Goal: Task Accomplishment & Management: Manage account settings

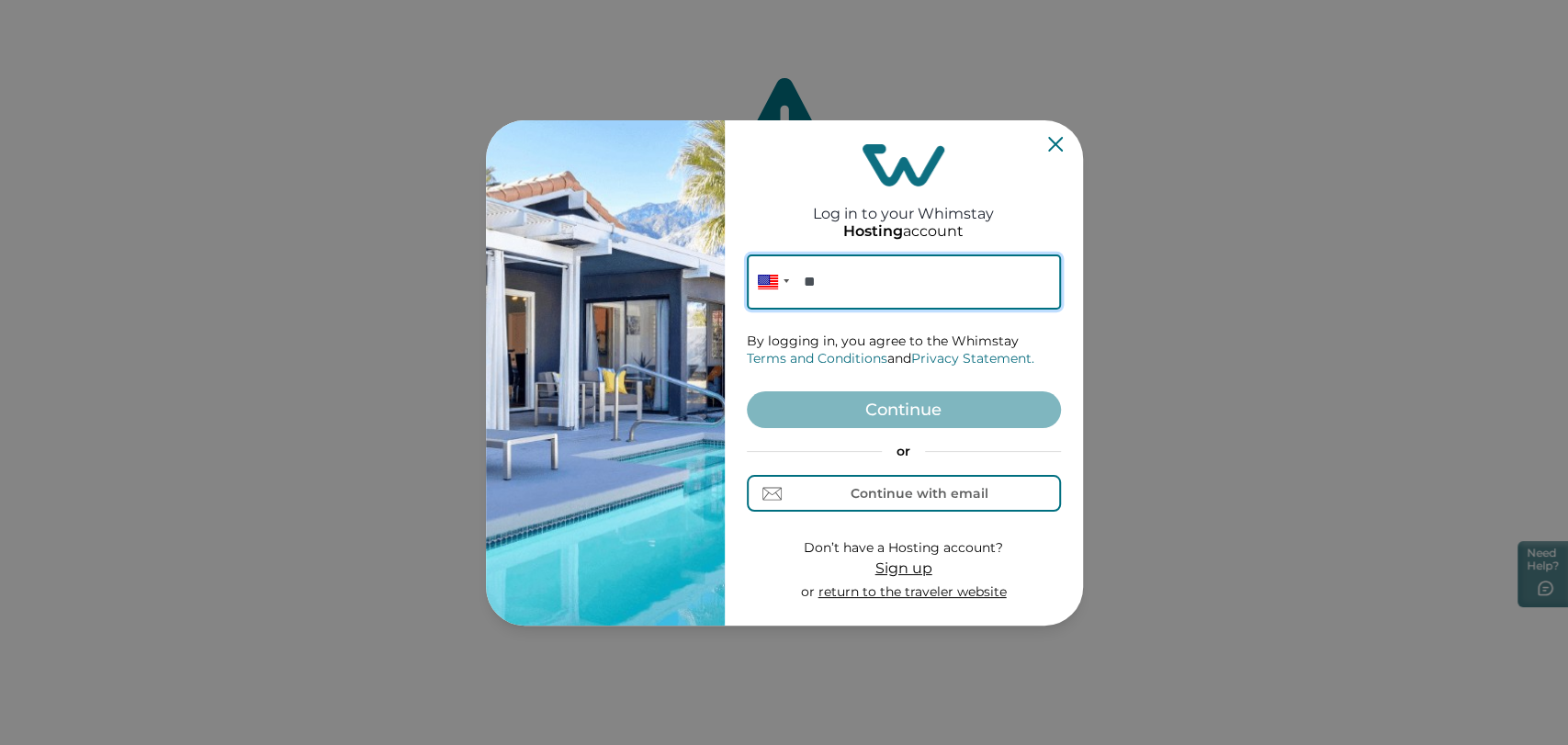
paste input "**********"
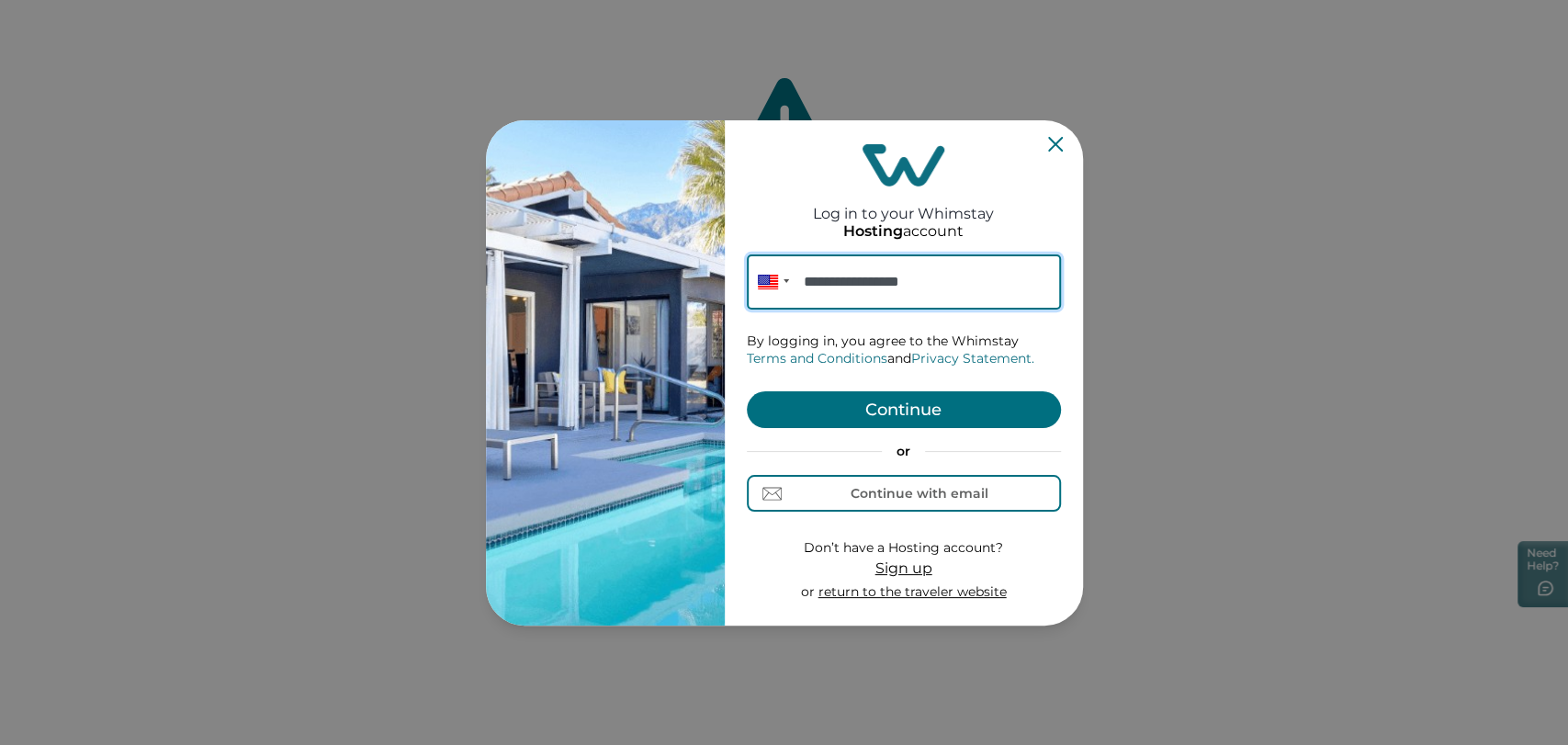
type input "**********"
click at [924, 428] on form "**********" at bounding box center [903, 428] width 314 height 348
click at [927, 410] on button "Continue" at bounding box center [903, 409] width 314 height 36
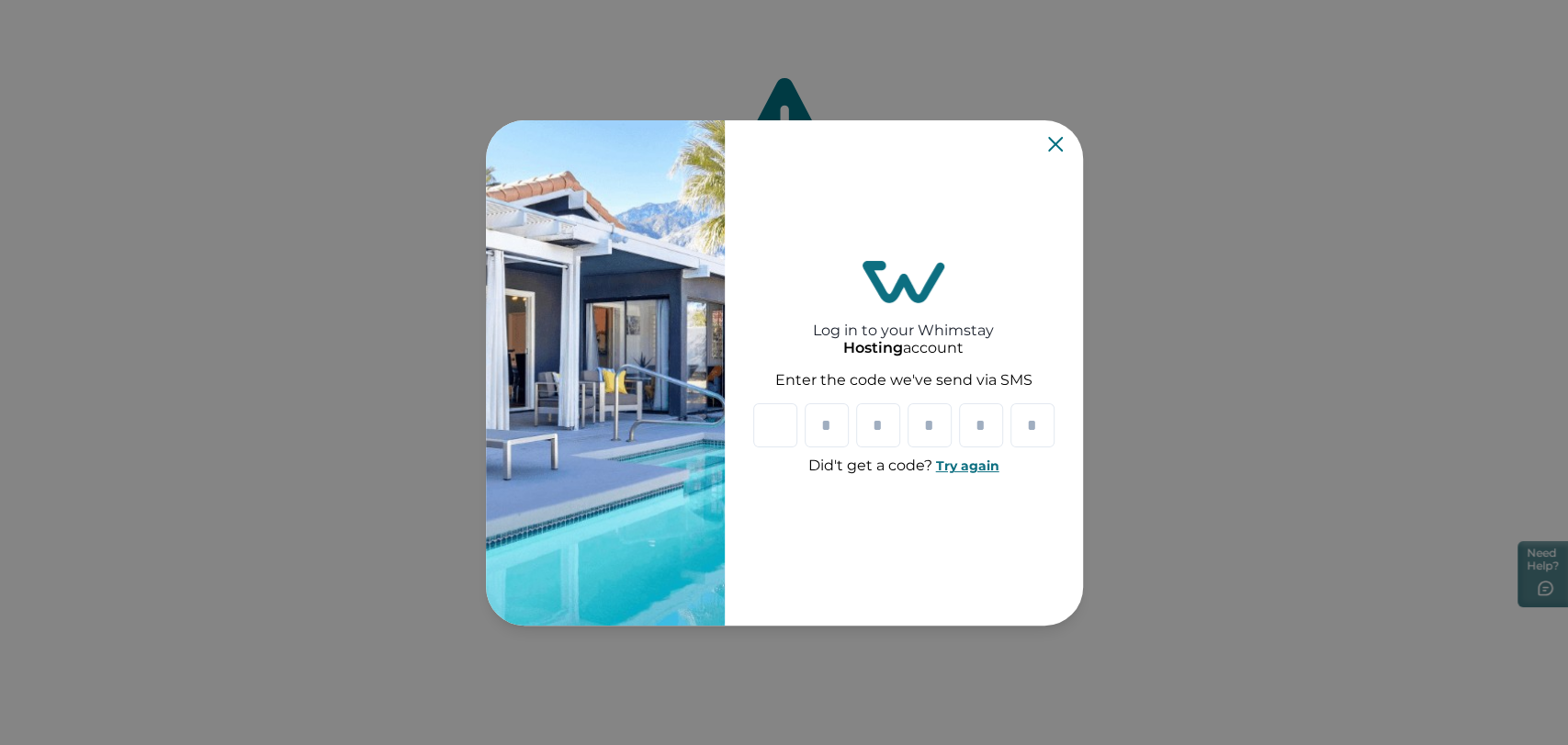
type input "*"
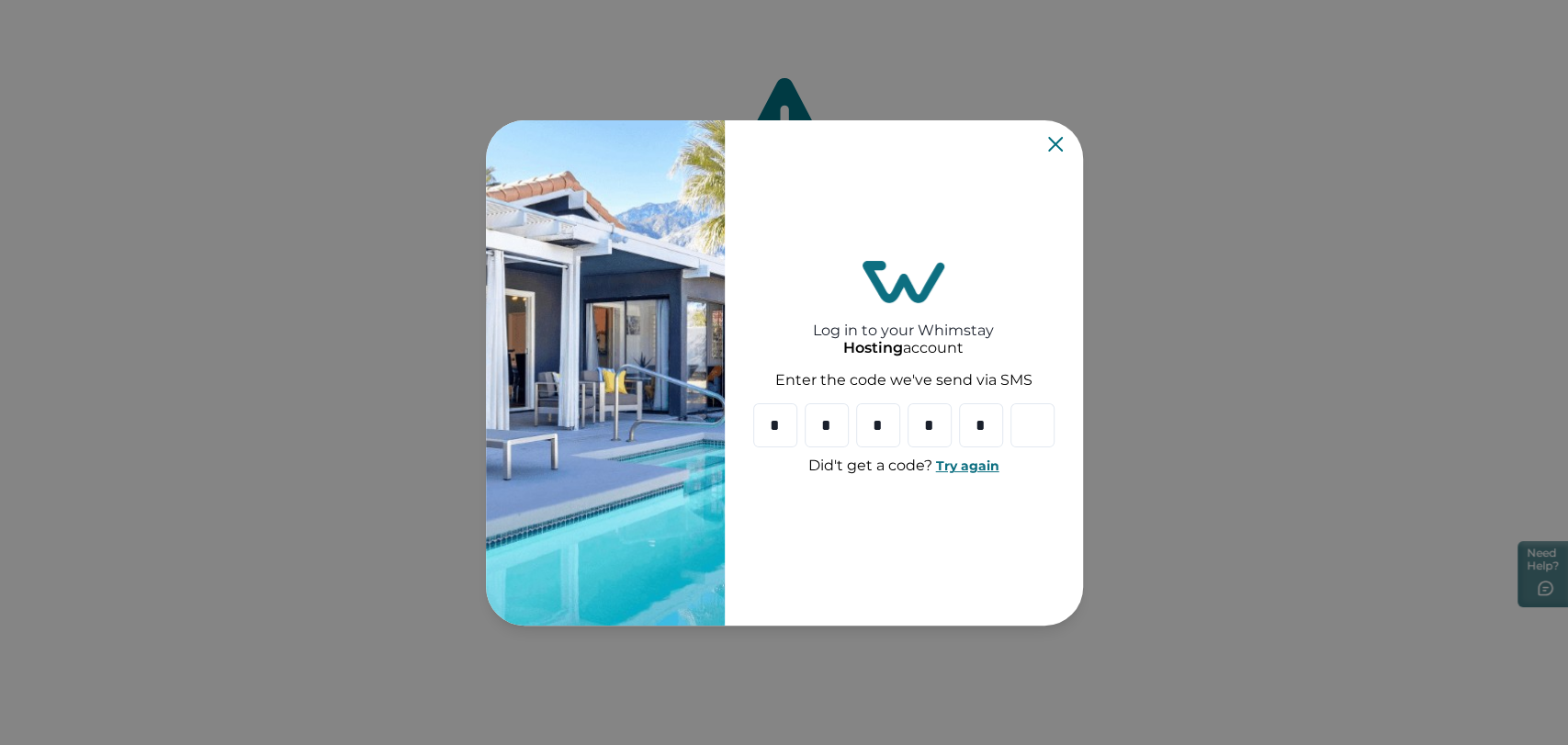
type input "*"
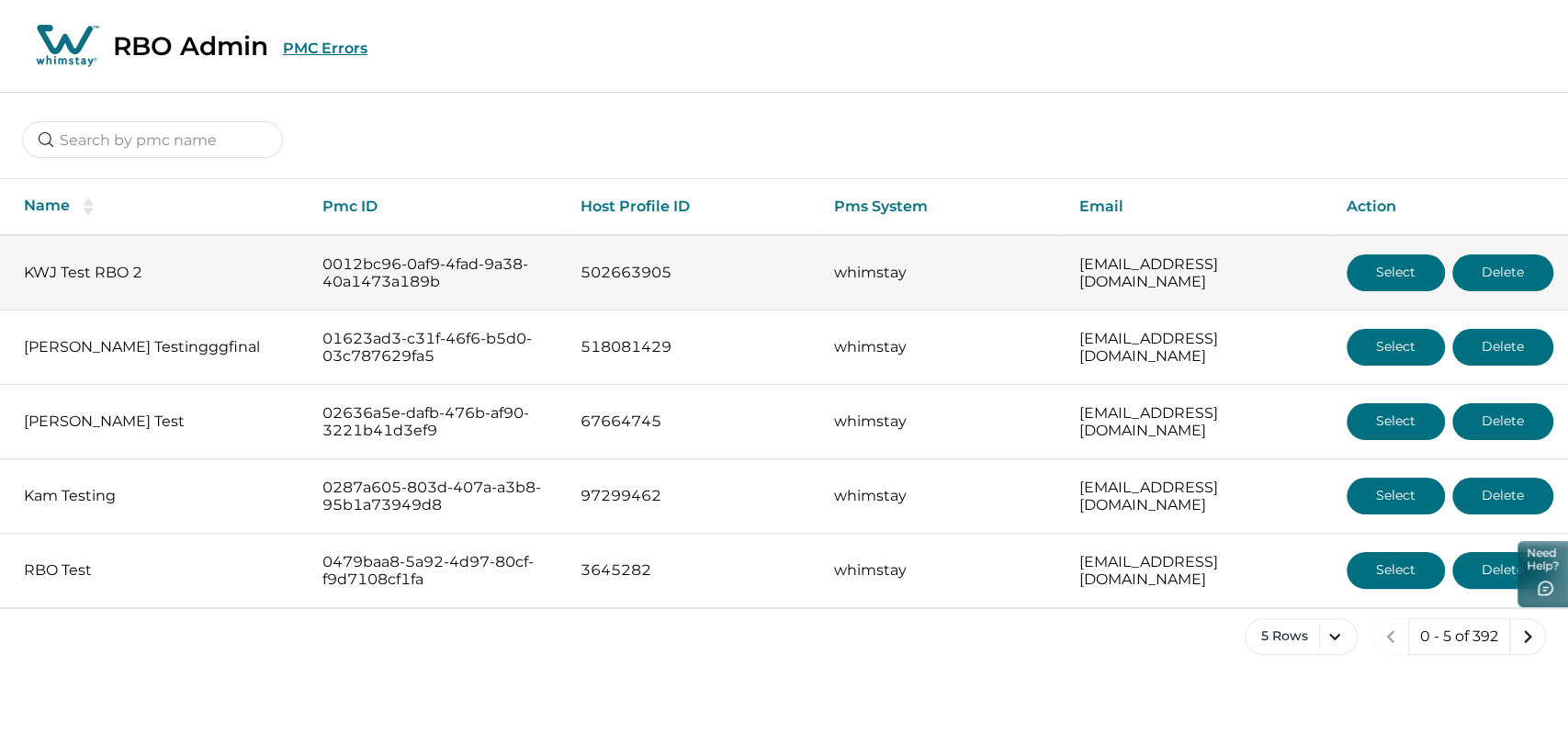
click at [1382, 273] on button "Select" at bounding box center [1396, 272] width 98 height 36
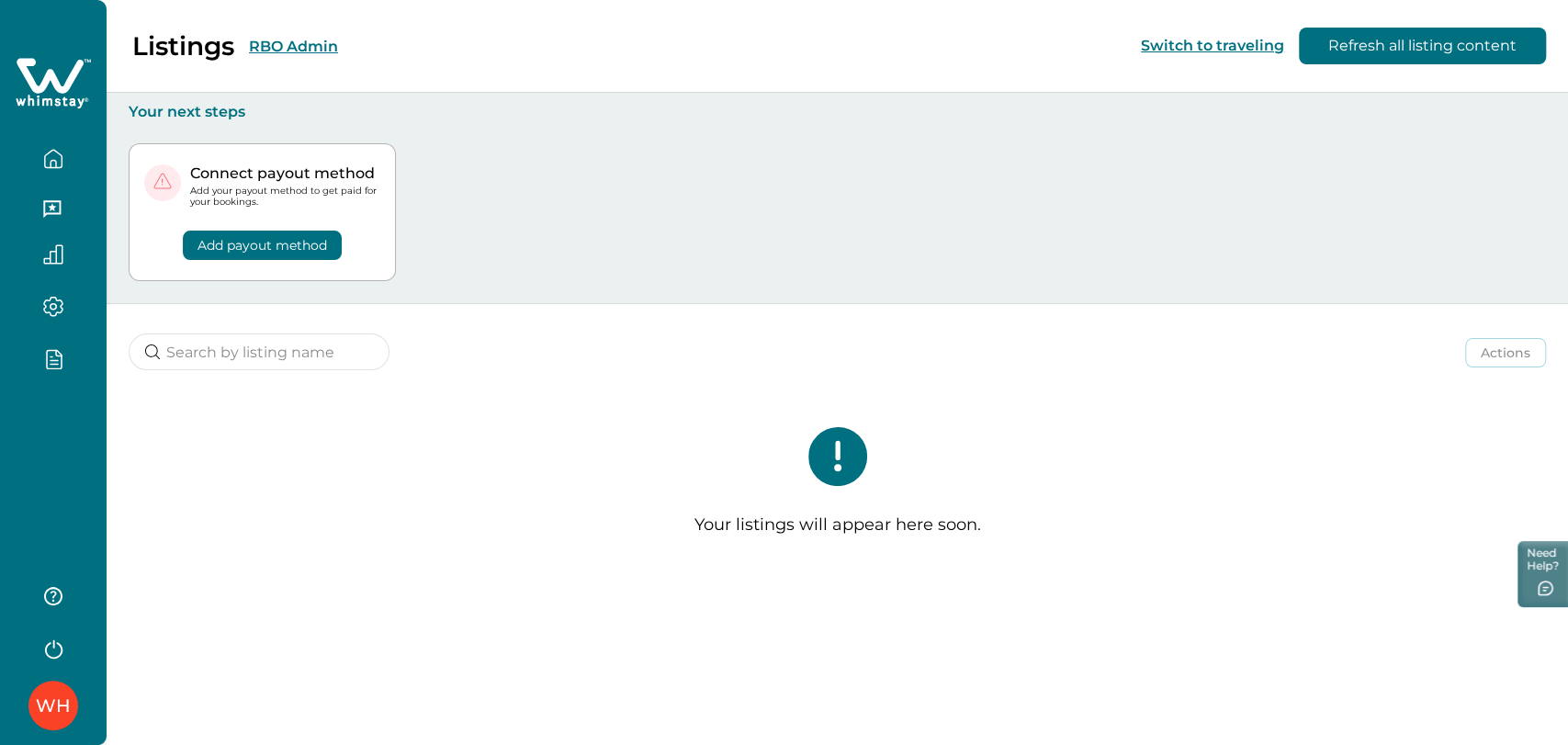
click at [53, 364] on icon "button" at bounding box center [54, 364] width 7 height 0
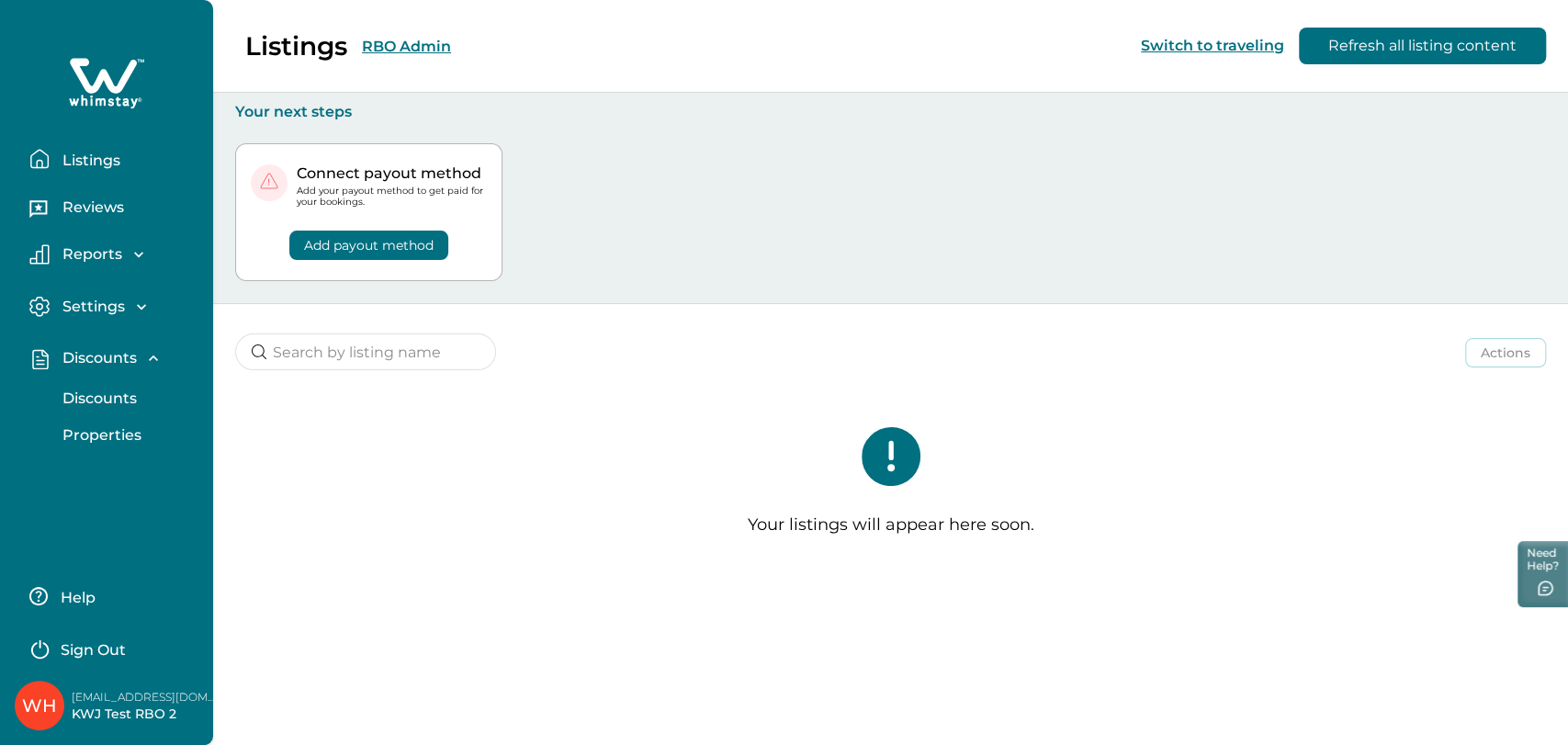
click at [113, 394] on p "Discounts" at bounding box center [97, 399] width 80 height 19
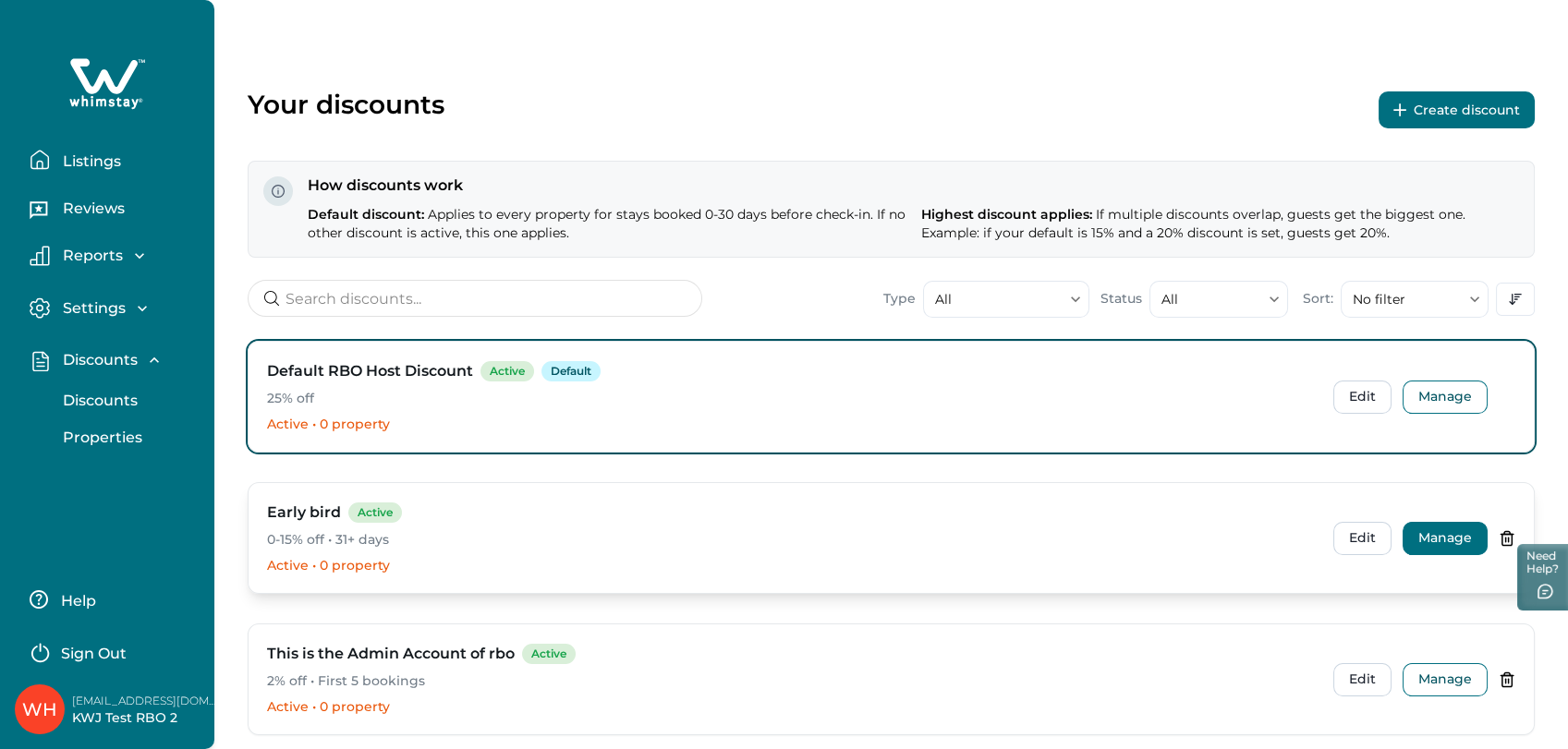
click at [1433, 547] on button "Manage" at bounding box center [1444, 538] width 85 height 33
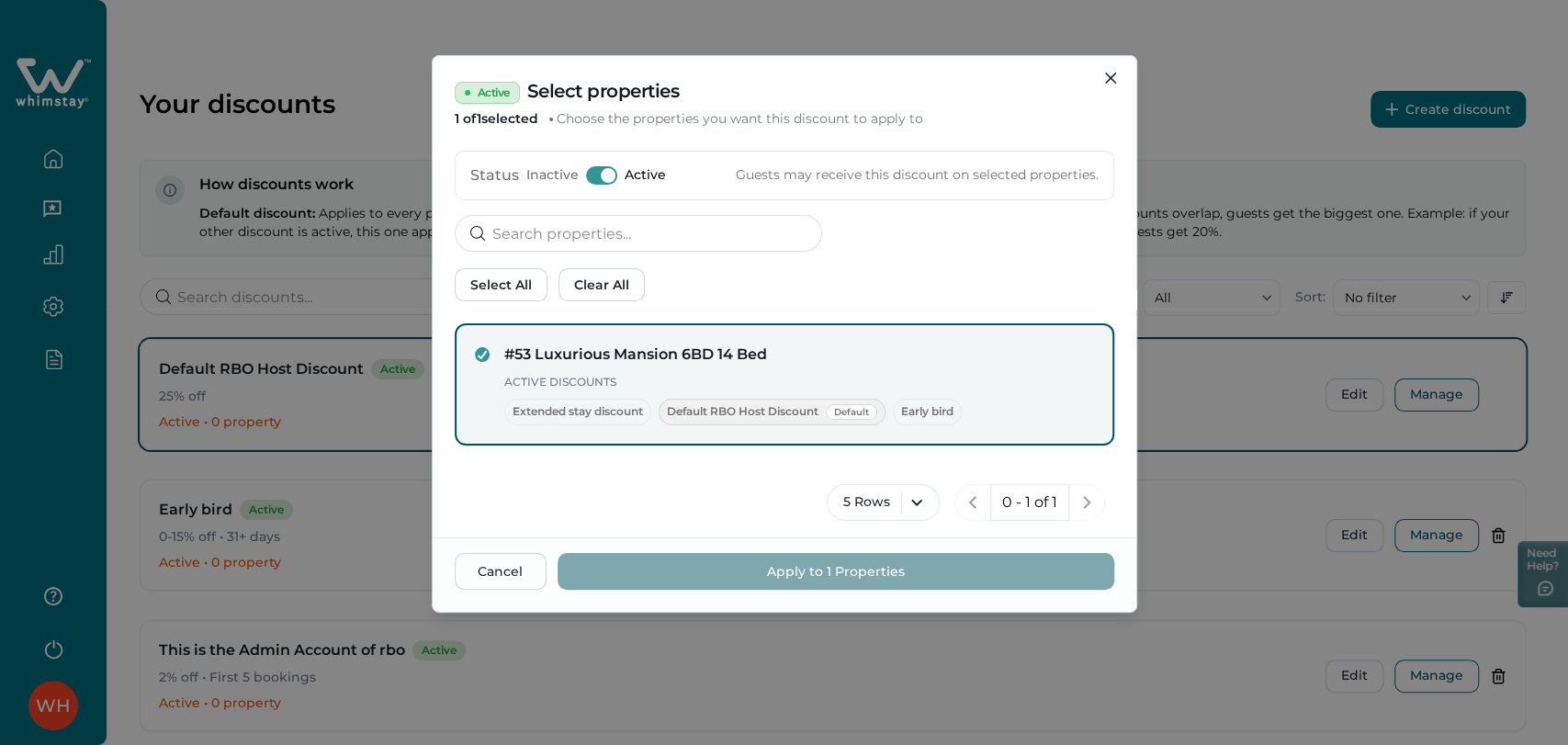
click at [581, 171] on div "Inactive Active" at bounding box center [597, 175] width 140 height 19
click at [601, 169] on span at bounding box center [609, 175] width 15 height 15
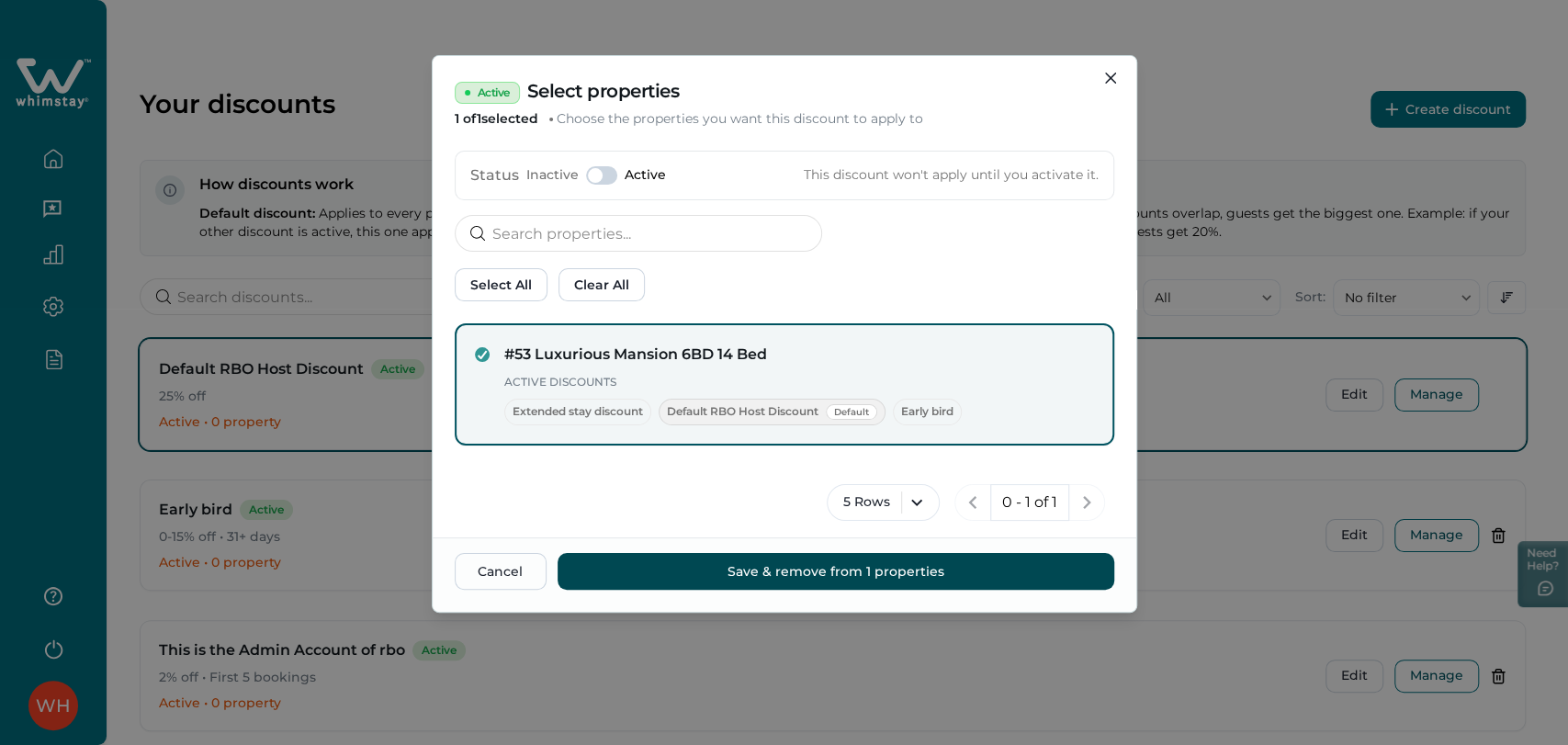
click at [683, 582] on button "Save & remove from 1 properties" at bounding box center [835, 571] width 557 height 36
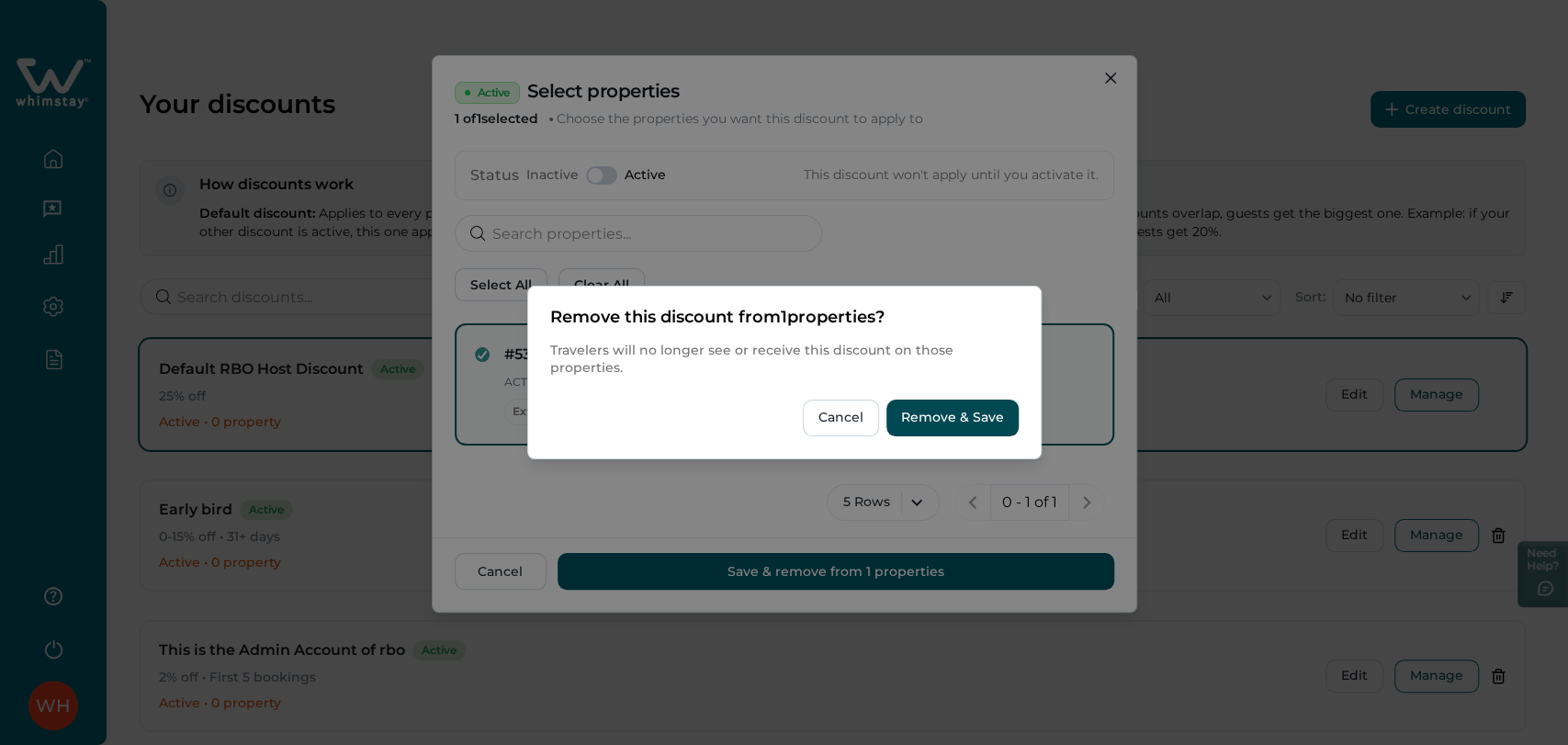
click at [924, 412] on button "Remove & Save" at bounding box center [953, 418] width 132 height 36
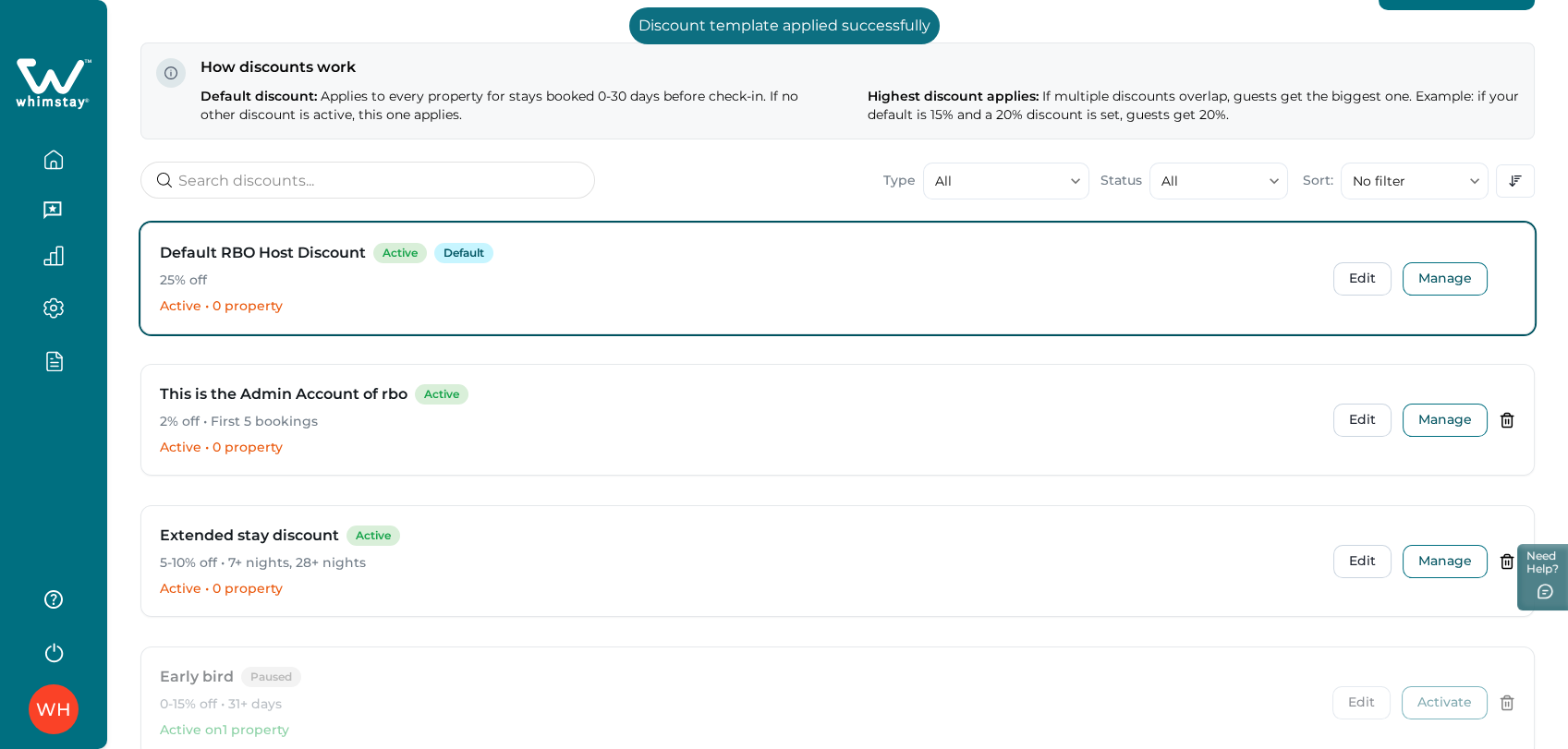
scroll to position [248, 0]
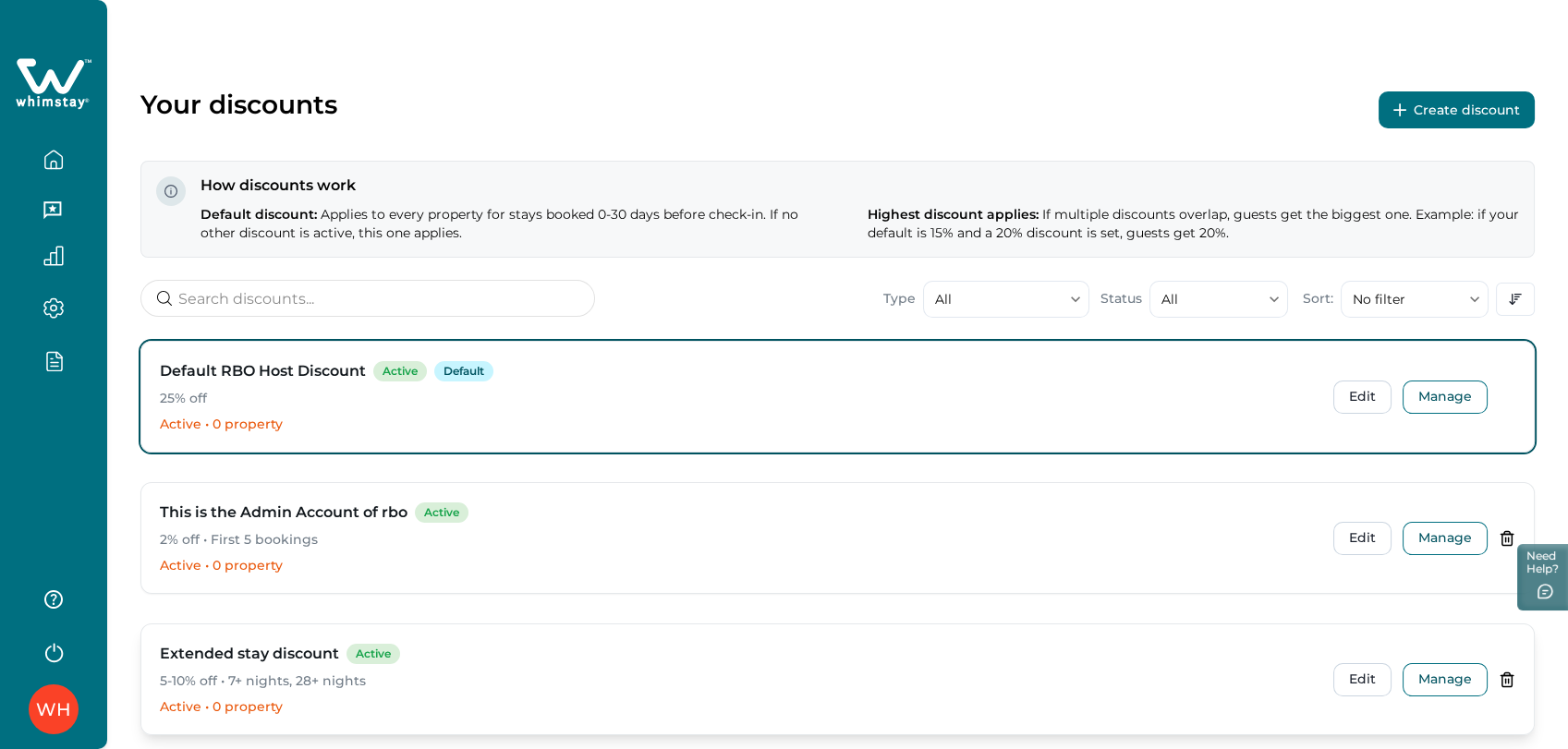
scroll to position [205, 0]
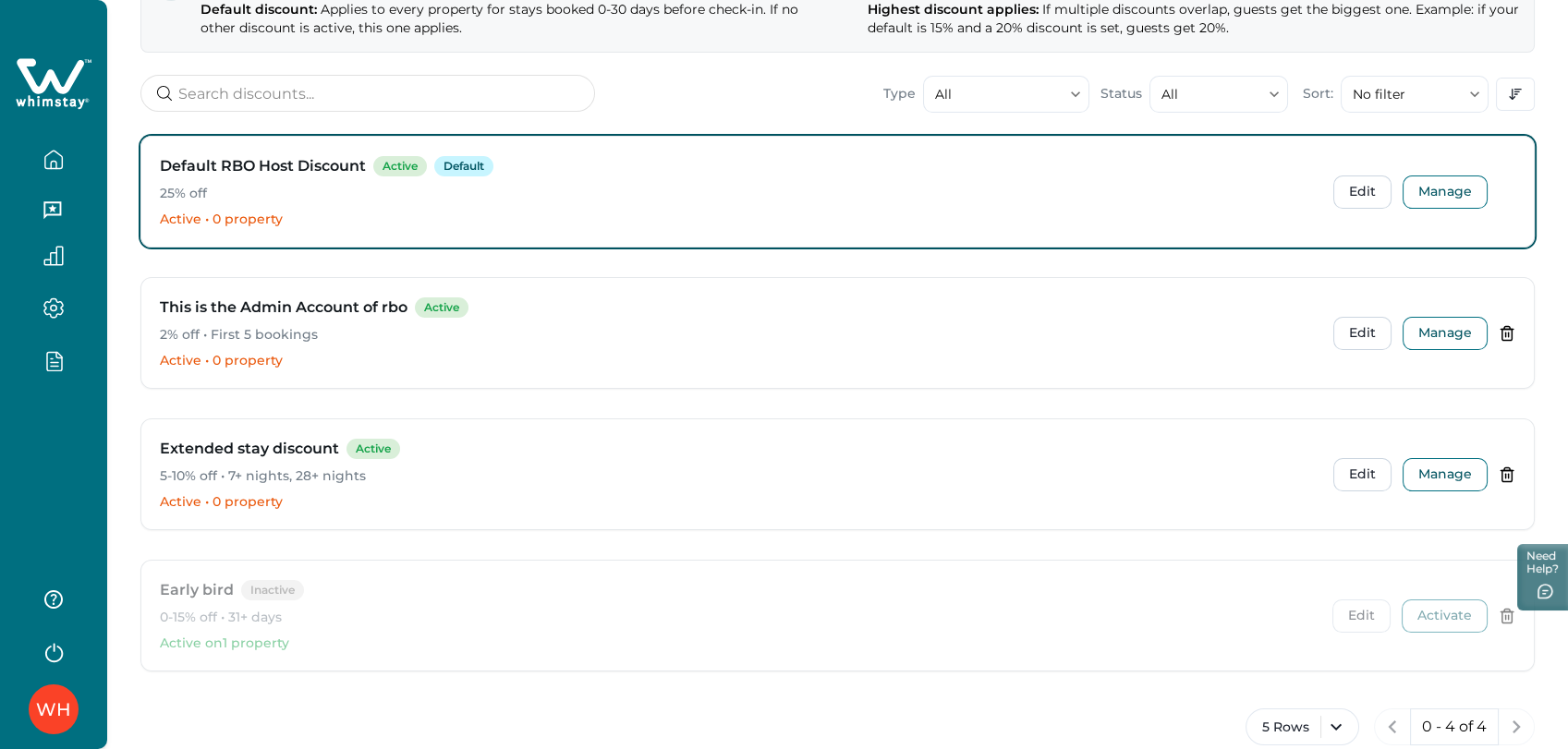
click at [49, 359] on icon "button" at bounding box center [53, 361] width 21 height 22
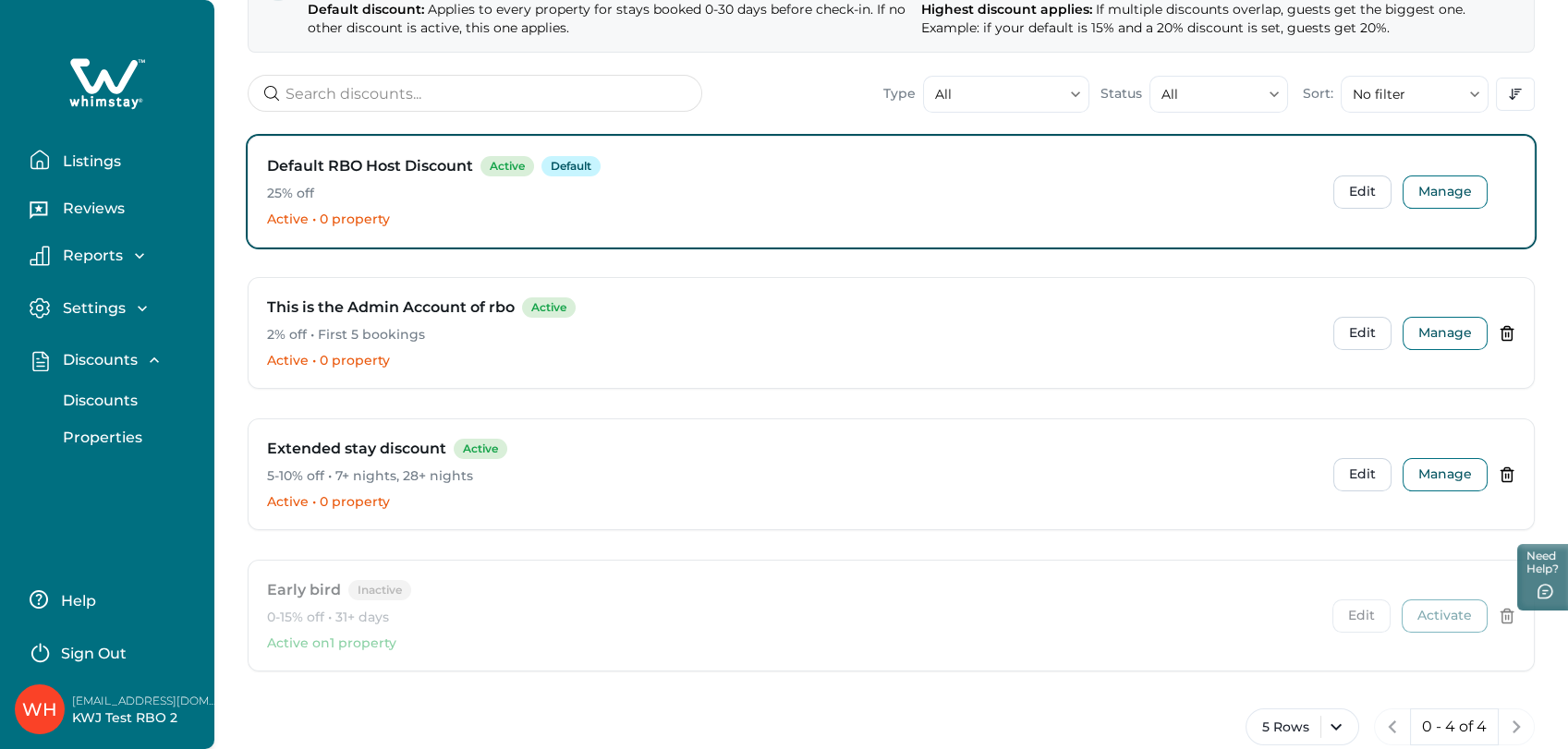
click at [101, 430] on p "Properties" at bounding box center [99, 438] width 85 height 19
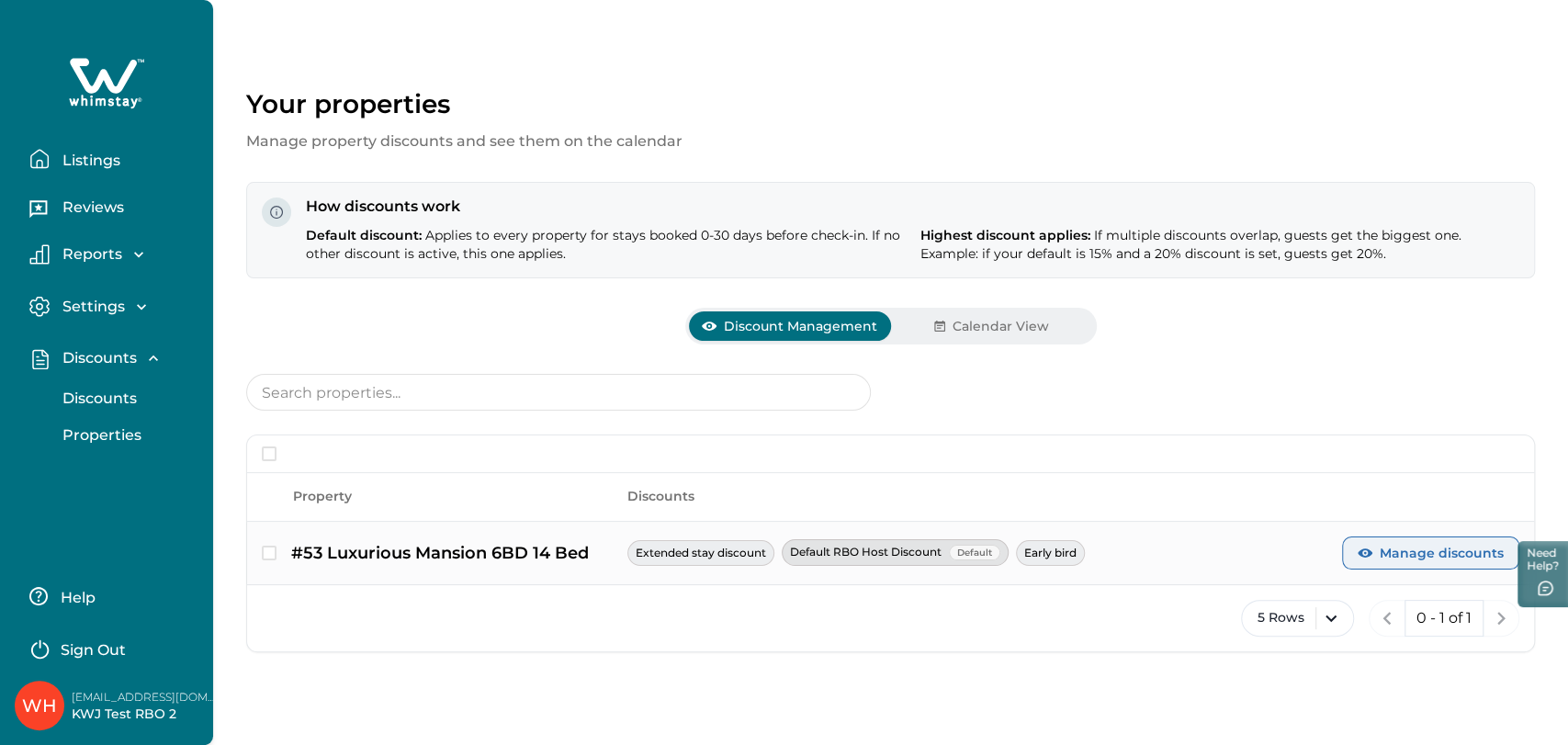
click at [1372, 554] on icon "button" at bounding box center [1366, 553] width 15 height 9
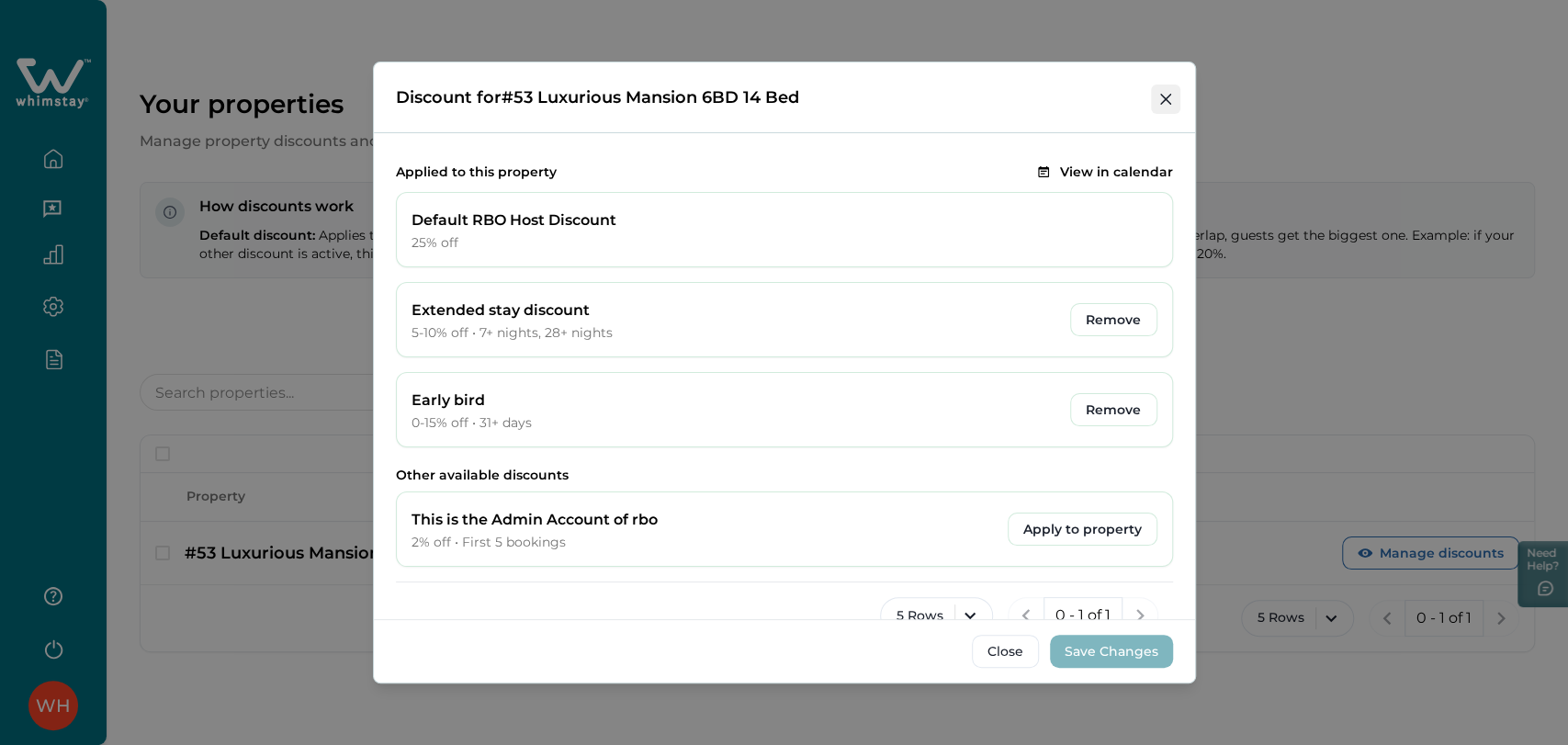
click at [1162, 105] on button "Close" at bounding box center [1166, 100] width 30 height 30
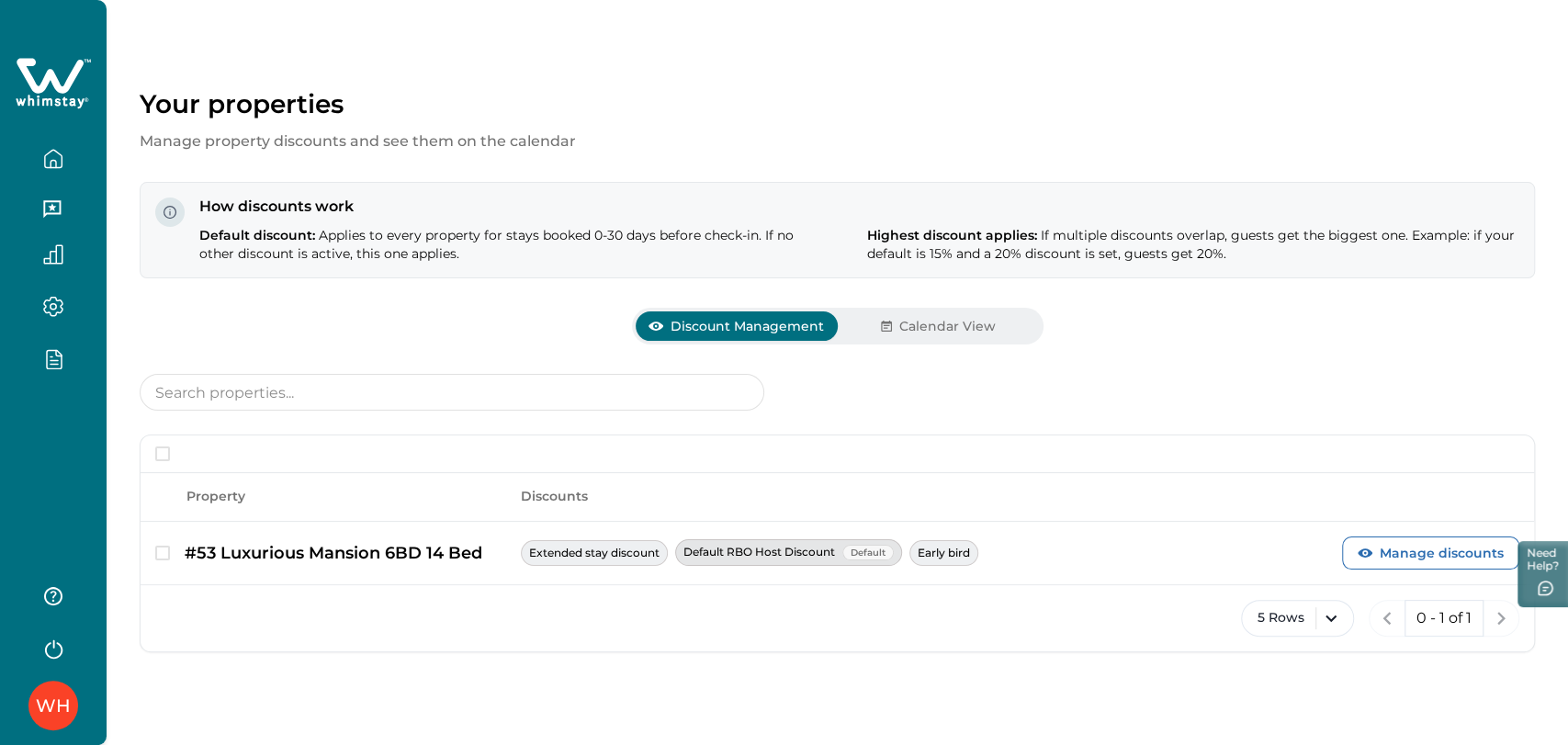
click at [50, 352] on icon "button" at bounding box center [53, 359] width 21 height 21
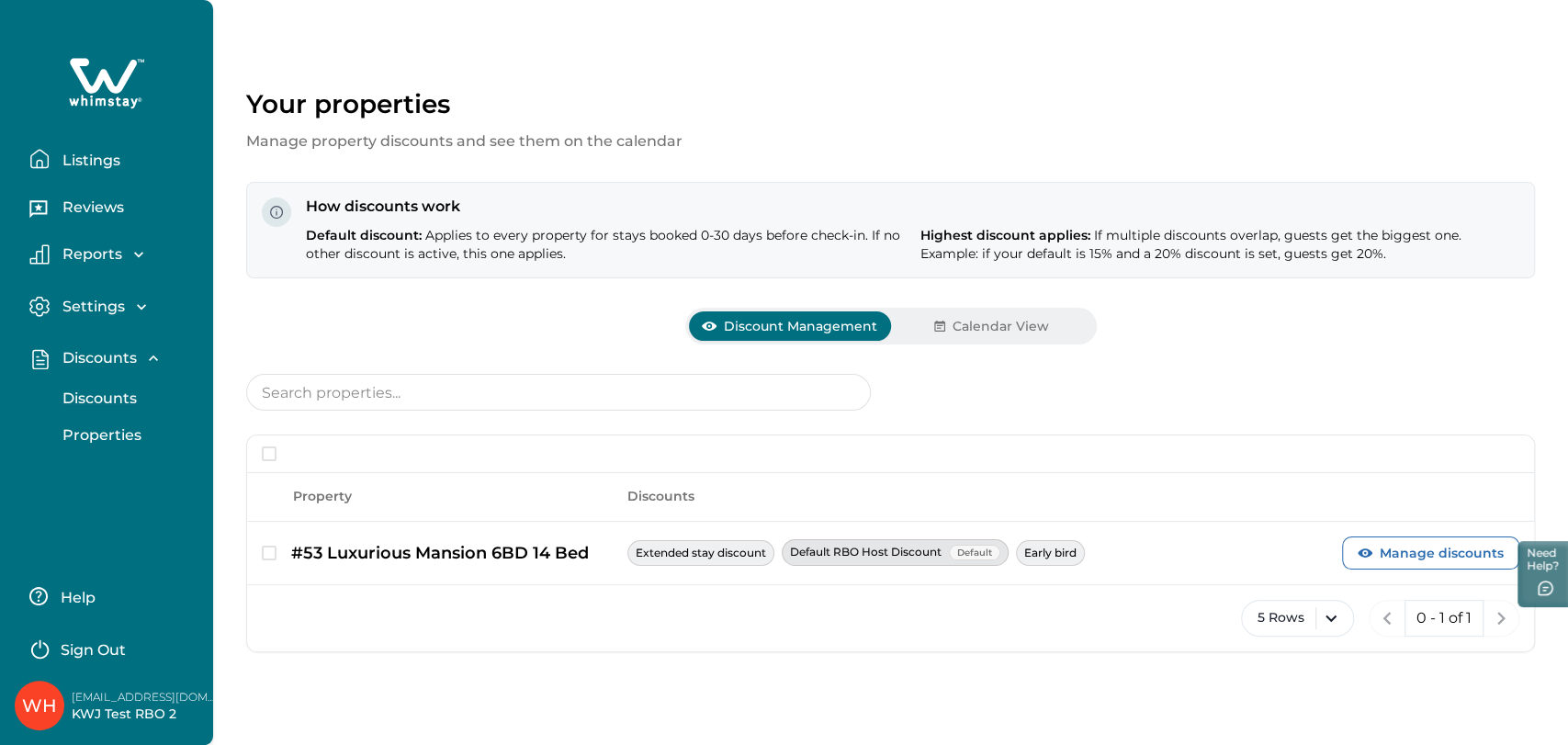
click at [103, 399] on p "Discounts" at bounding box center [97, 399] width 80 height 19
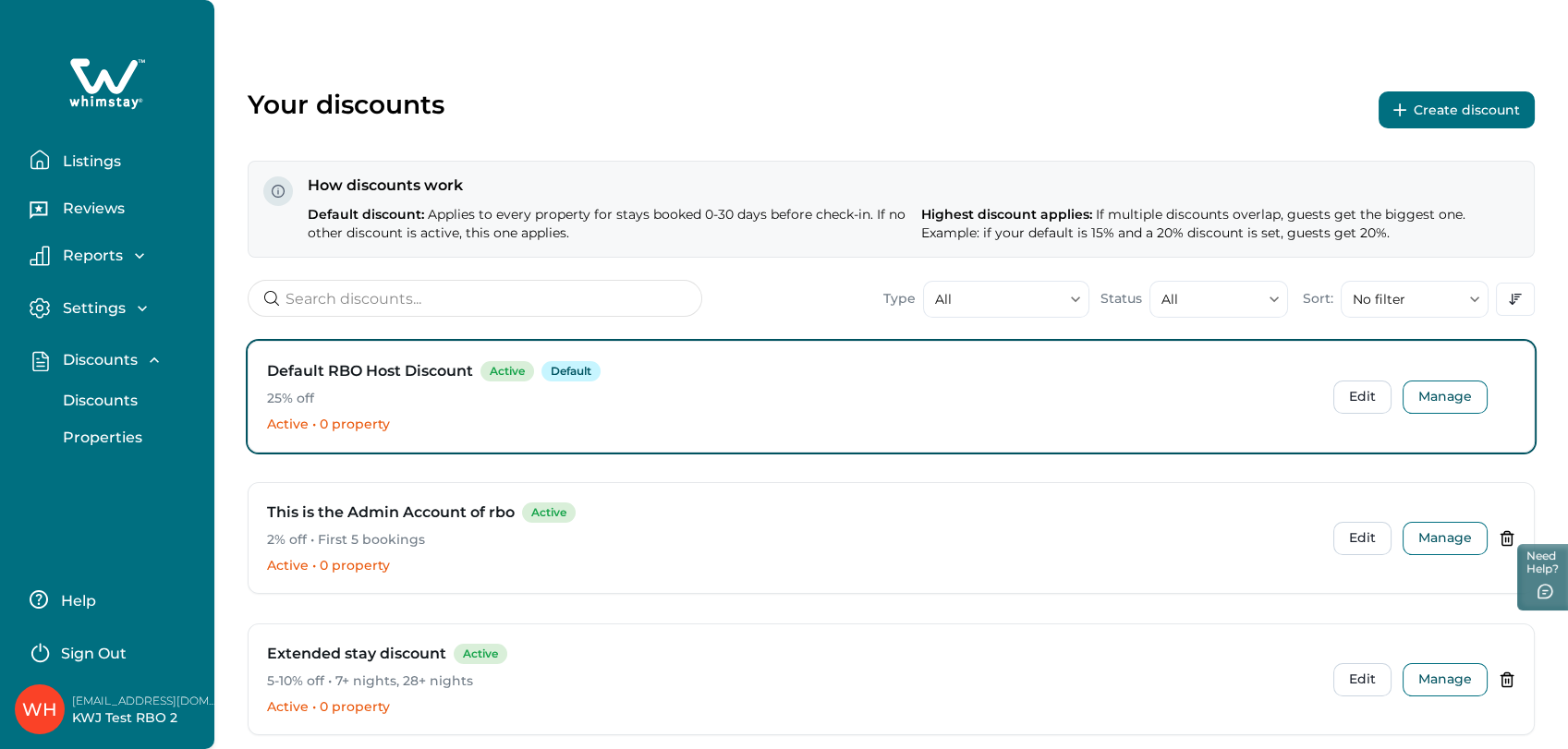
click at [1416, 110] on button "Create discount" at bounding box center [1456, 110] width 157 height 37
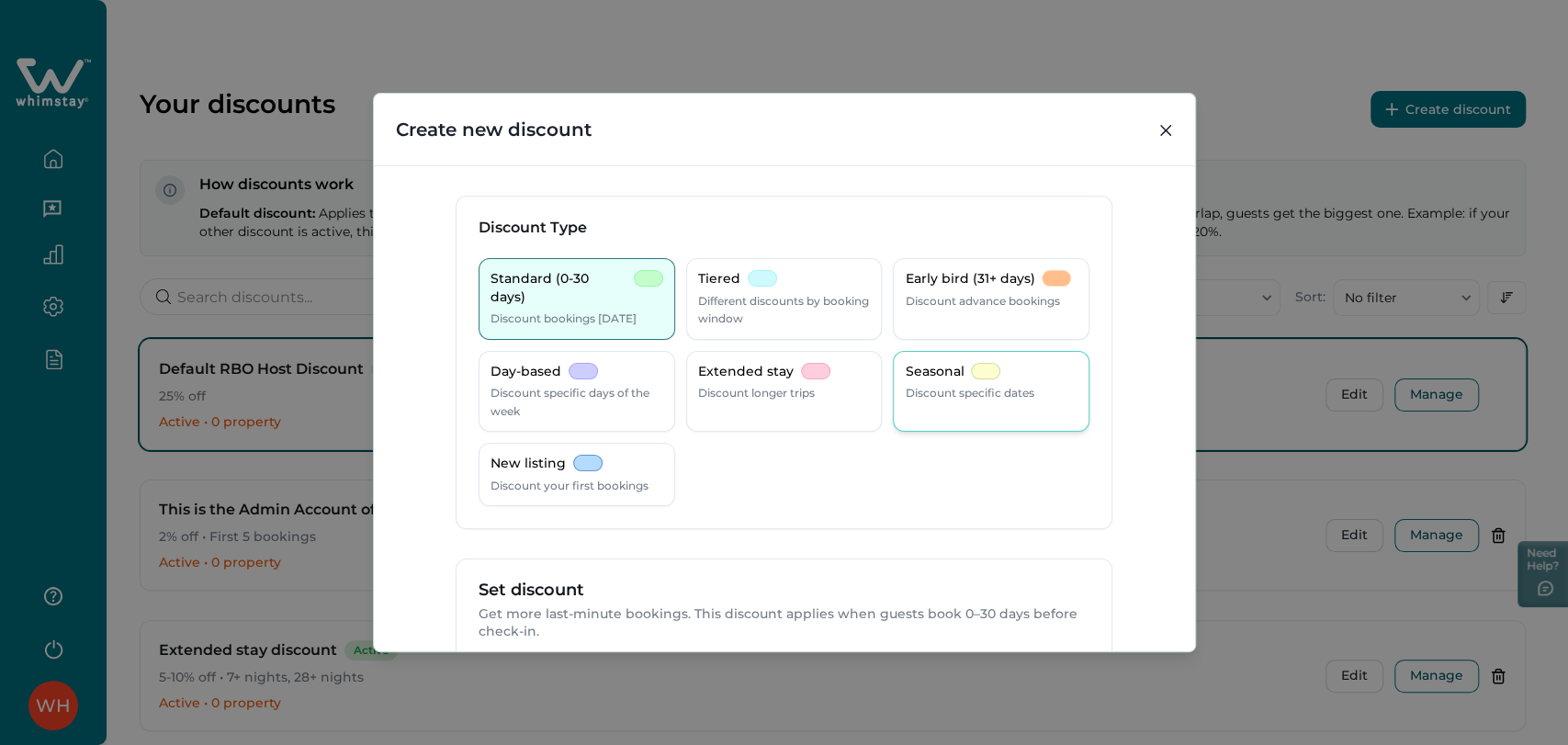
click at [912, 374] on p "Seasonal" at bounding box center [934, 372] width 59 height 19
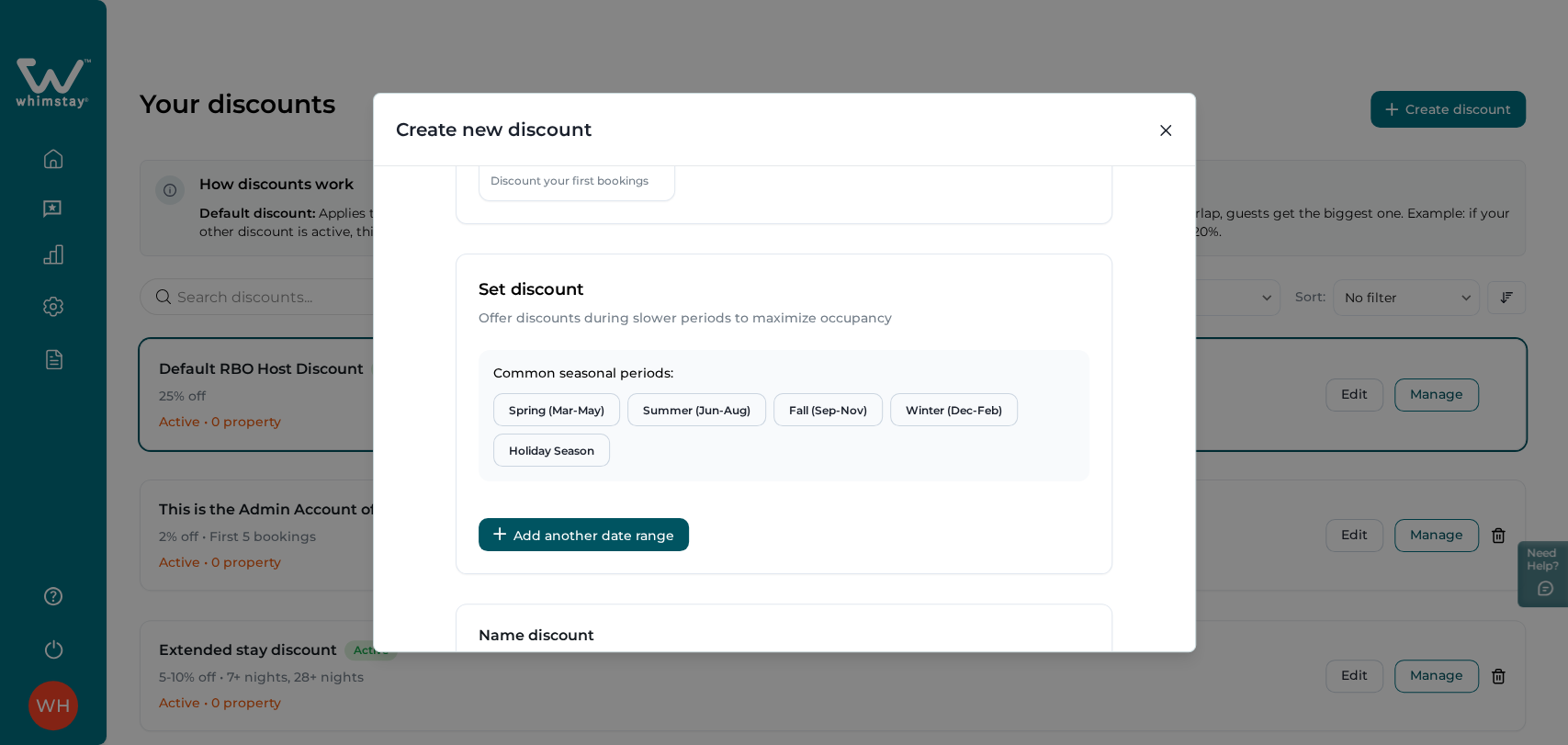
scroll to position [306, 0]
drag, startPoint x: 551, startPoint y: 405, endPoint x: 700, endPoint y: 409, distance: 149.1
click at [551, 405] on button "Spring (Mar-May)" at bounding box center [557, 408] width 127 height 33
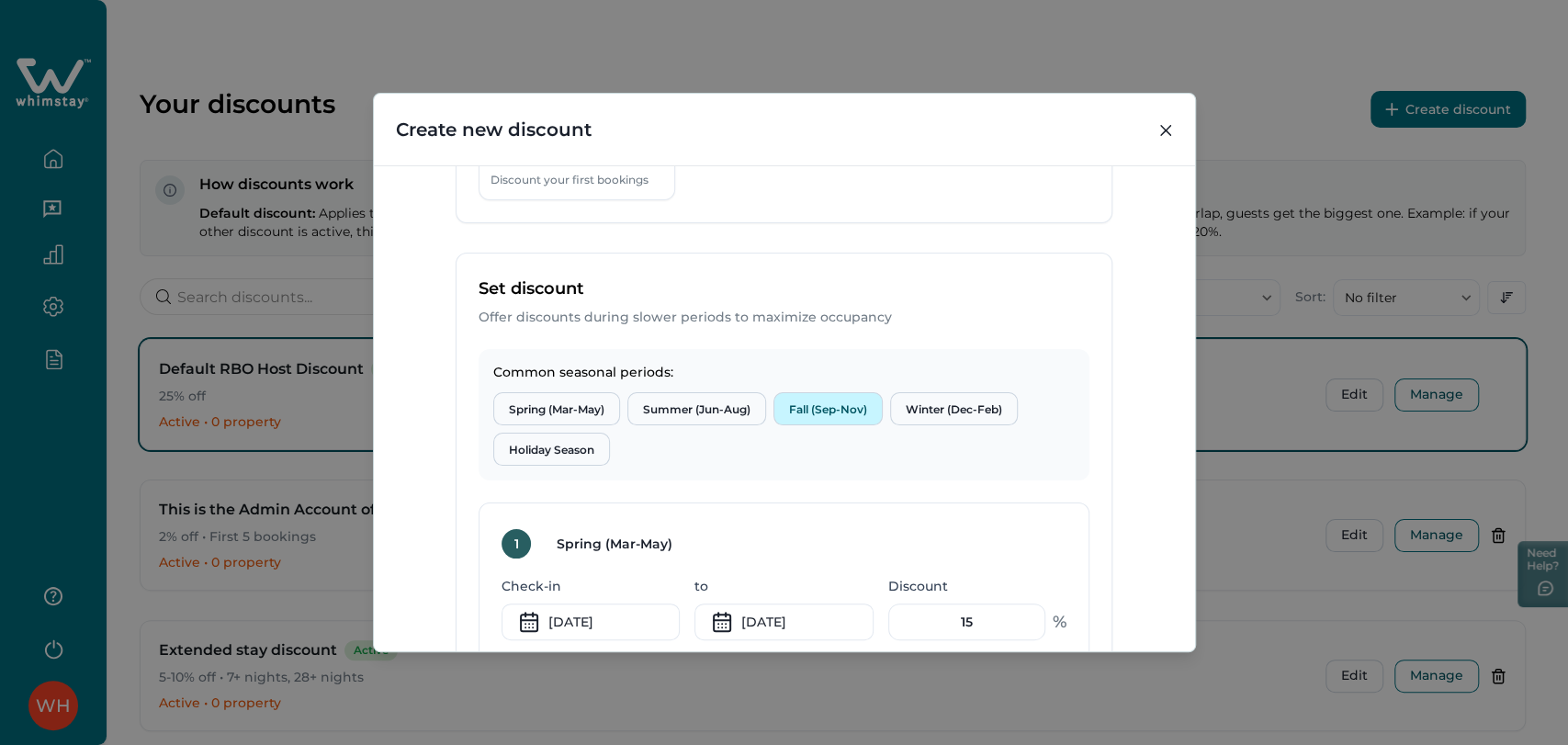
drag, startPoint x: 702, startPoint y: 409, endPoint x: 844, endPoint y: 399, distance: 142.4
click at [703, 409] on button "Summer (Jun-Aug)" at bounding box center [696, 408] width 139 height 33
click at [851, 399] on button "Fall (Sep-Nov)" at bounding box center [828, 408] width 109 height 33
click at [938, 399] on button "Winter (Dec-Feb)" at bounding box center [954, 408] width 128 height 33
click at [550, 443] on button "Holiday Season" at bounding box center [551, 448] width 117 height 33
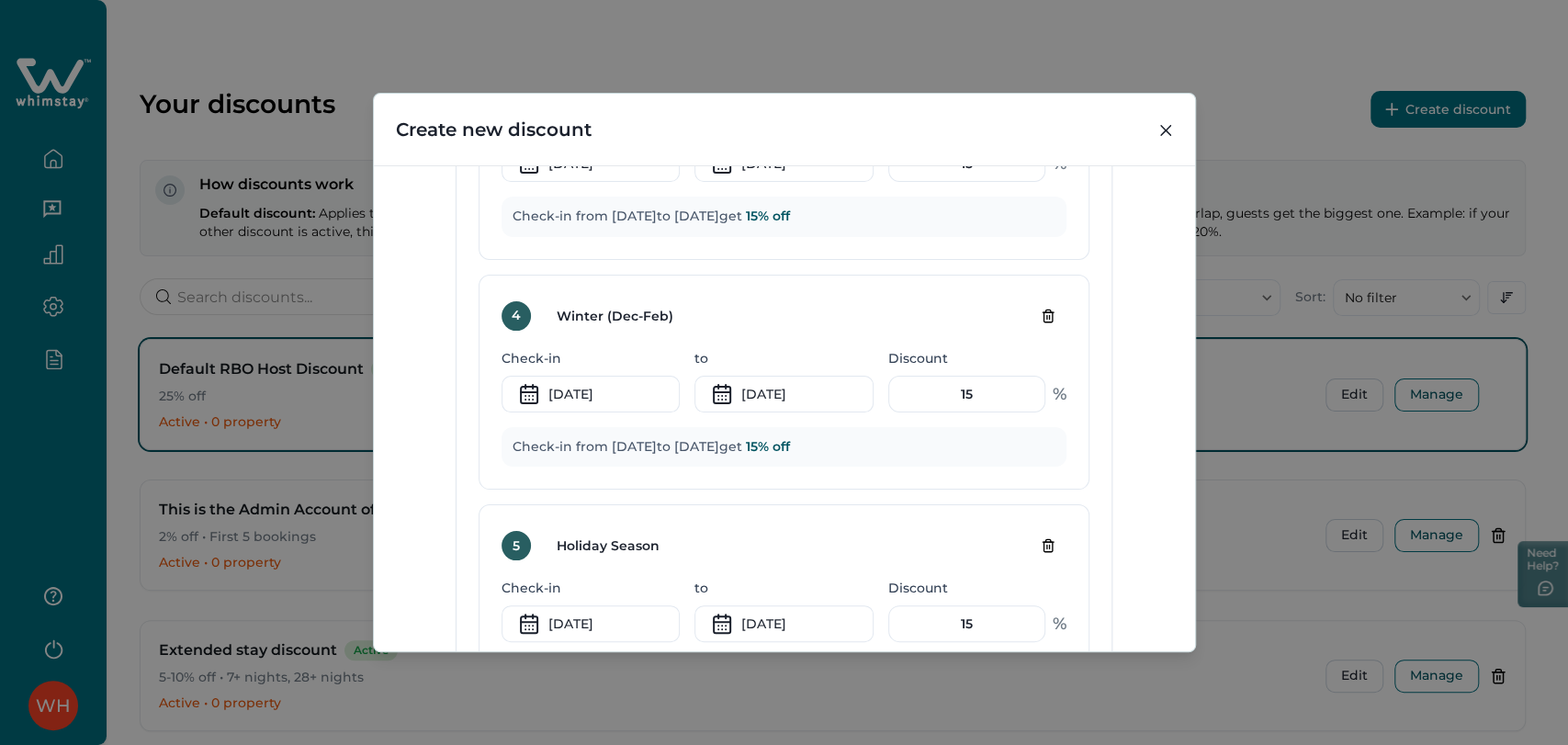
scroll to position [1805, 0]
